Goal: Check status: Check status

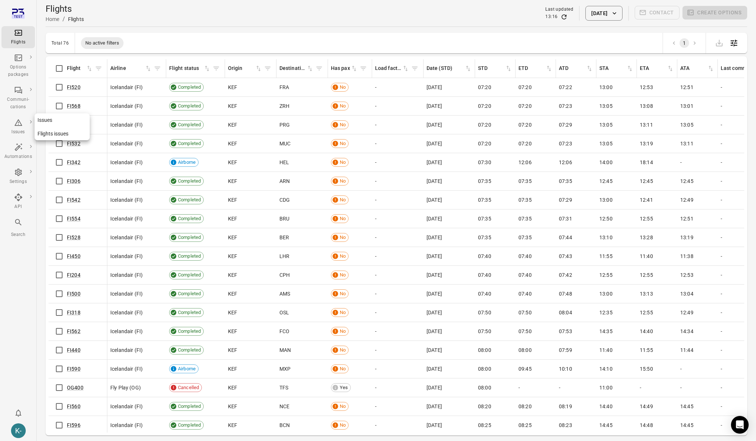
click at [56, 124] on link "Issues" at bounding box center [62, 120] width 55 height 14
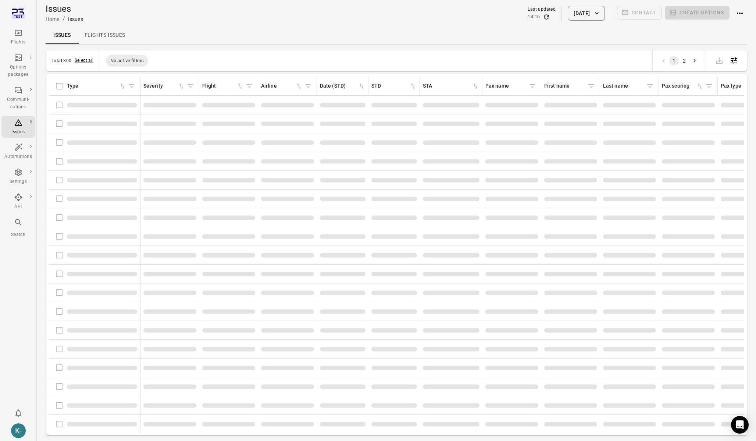
click at [592, 10] on button "[DATE]" at bounding box center [586, 13] width 37 height 15
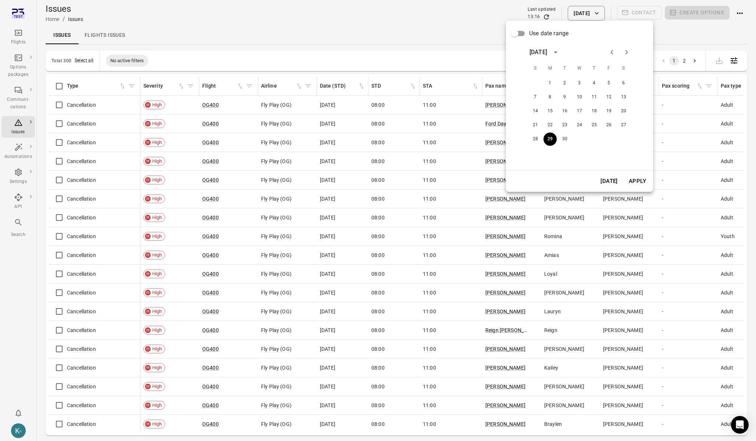
click at [628, 53] on icon "Next month" at bounding box center [626, 52] width 9 height 9
click at [612, 98] on button "10" at bounding box center [609, 97] width 13 height 13
click at [603, 91] on button "10" at bounding box center [609, 97] width 13 height 13
click at [635, 183] on button "Apply" at bounding box center [637, 180] width 25 height 15
